Goal: Task Accomplishment & Management: Manage account settings

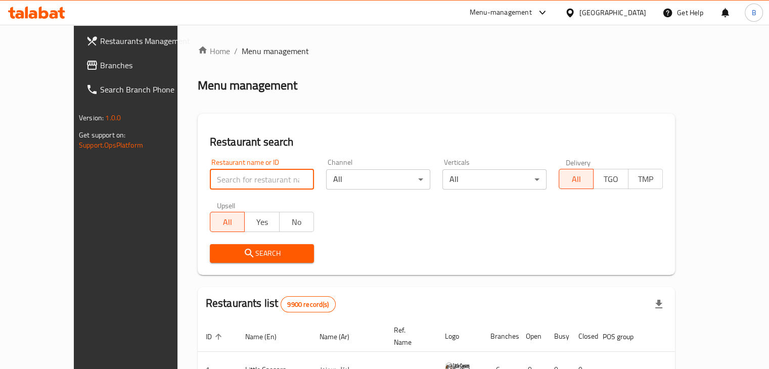
click at [251, 174] on input "search" at bounding box center [262, 179] width 104 height 20
type input "dimshi"
click button "Search" at bounding box center [262, 253] width 104 height 19
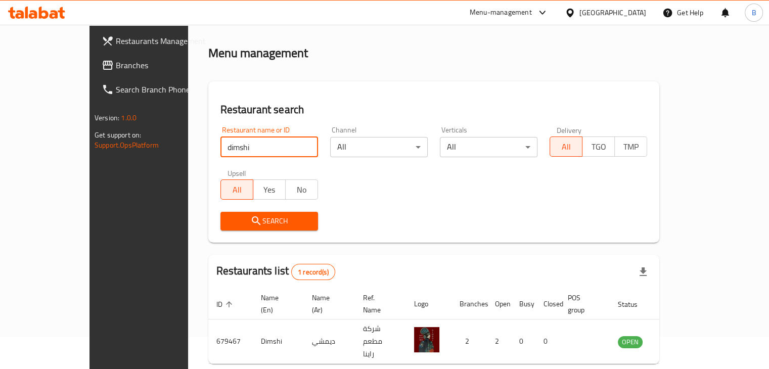
scroll to position [62, 0]
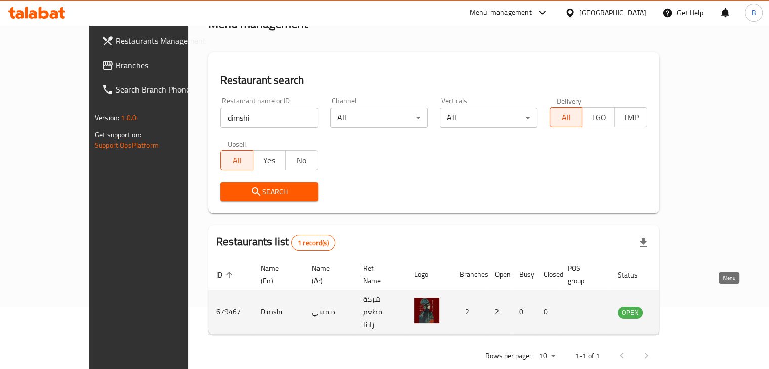
click at [682, 308] on icon "enhanced table" at bounding box center [676, 312] width 11 height 9
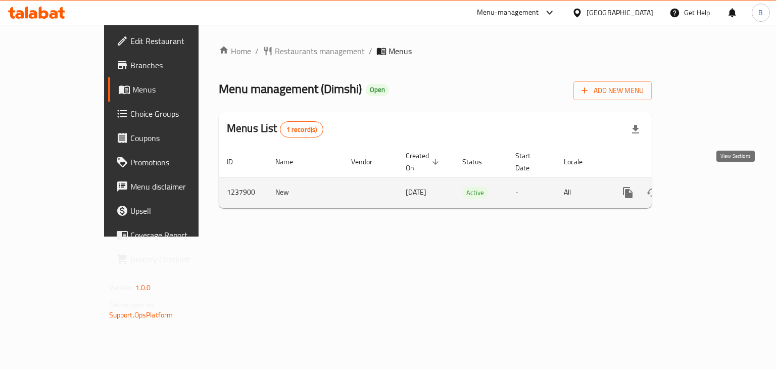
click at [707, 186] on icon "enhanced table" at bounding box center [701, 192] width 12 height 12
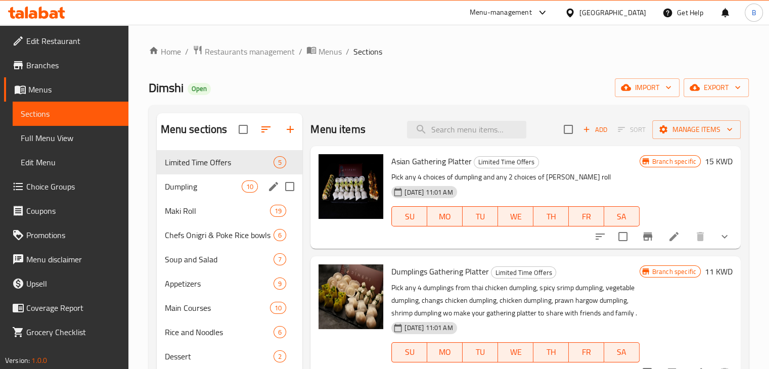
click at [216, 191] on span "Dumpling" at bounding box center [203, 186] width 77 height 12
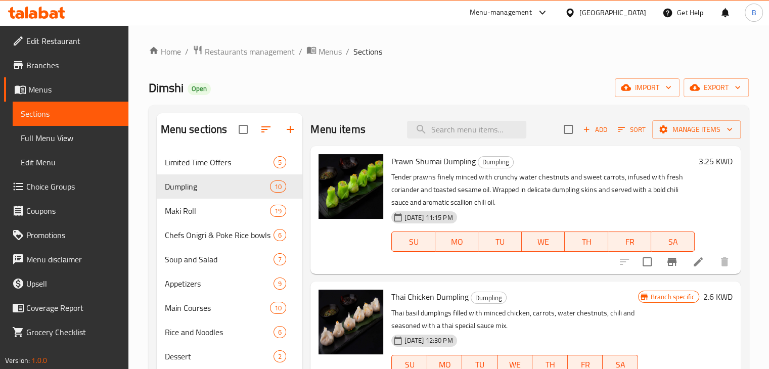
scroll to position [51, 0]
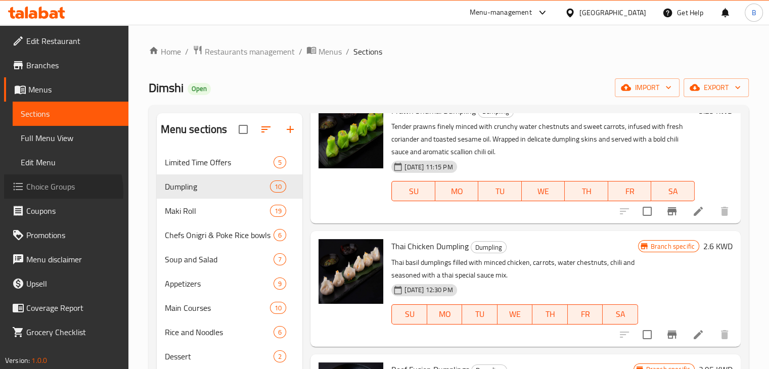
click at [44, 192] on span "Choice Groups" at bounding box center [73, 186] width 94 height 12
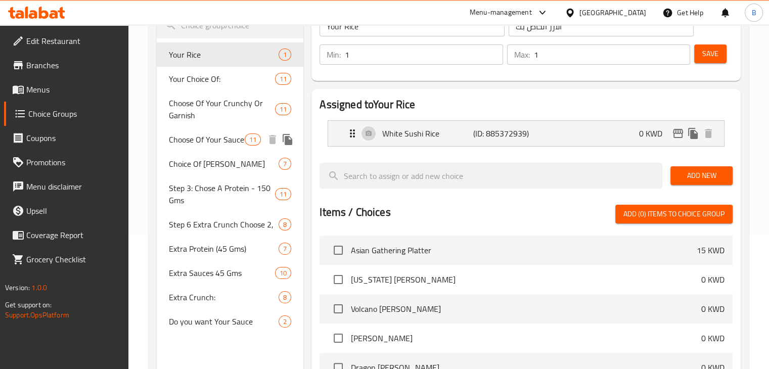
scroll to position [152, 0]
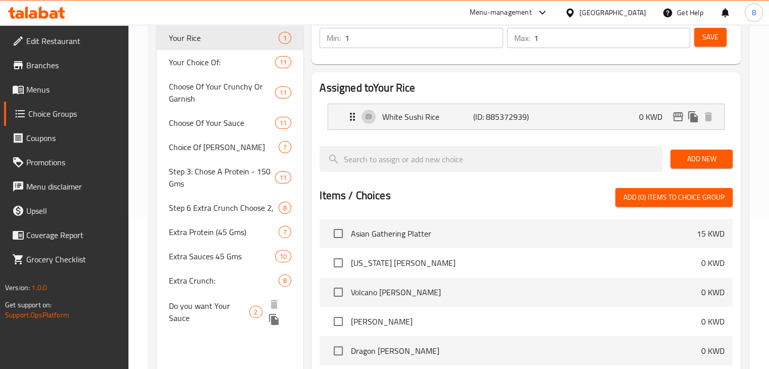
click at [212, 304] on span "Do you want Your Sauce" at bounding box center [209, 312] width 81 height 24
type input "Do you want Your Sauce"
type input "هل تريد الصلصة الخاصة بك"
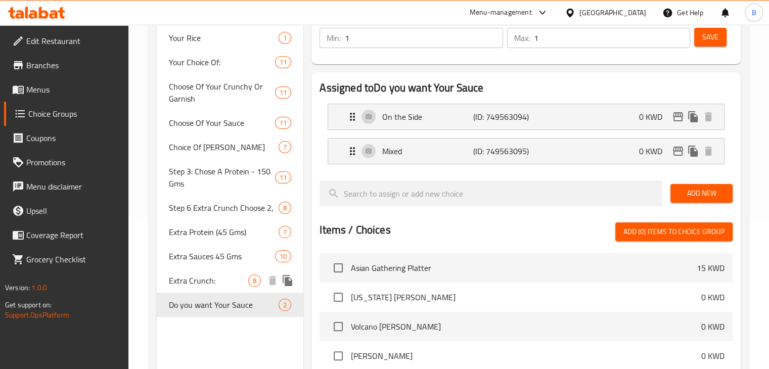
click at [208, 278] on span "Extra Crunch:" at bounding box center [209, 280] width 80 height 12
type input "Extra Crunch:"
type input "قرمشة اضافية:"
type input "0"
type input "3"
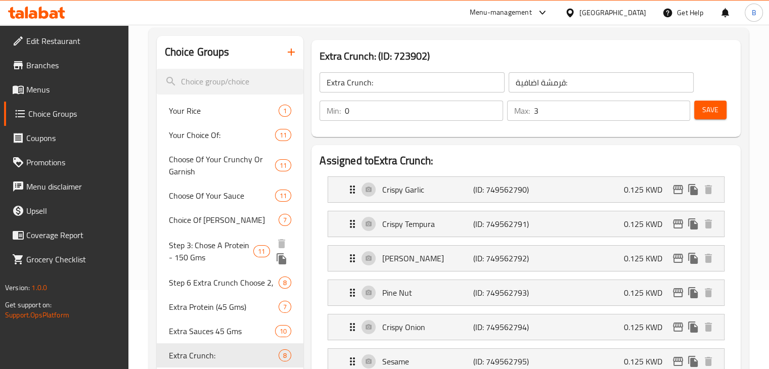
scroll to position [0, 0]
